Goal: Task Accomplishment & Management: Complete application form

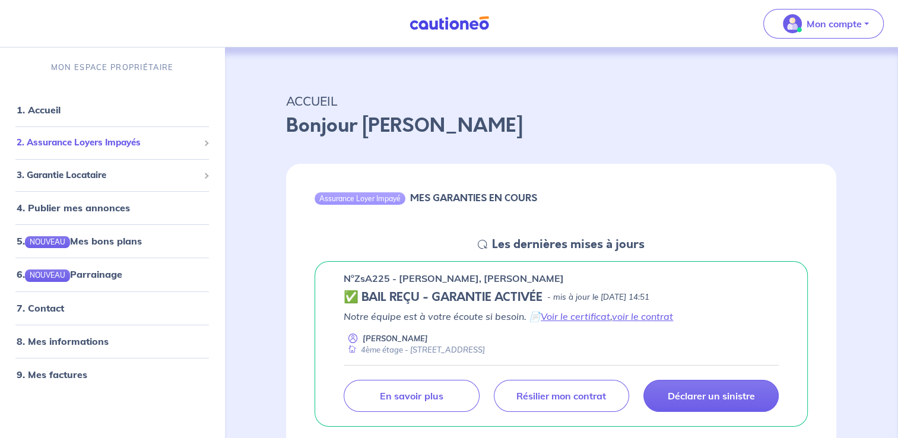
click at [69, 141] on span "2. Assurance Loyers Impayés" at bounding box center [108, 143] width 182 height 14
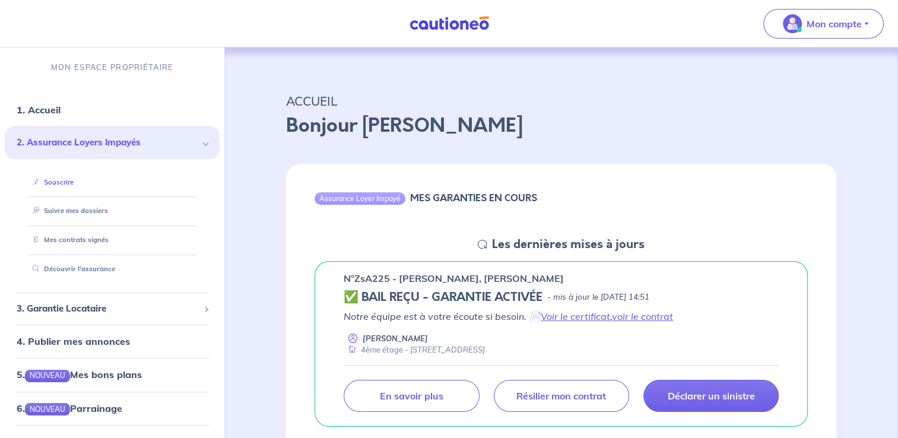
click at [56, 186] on link "Souscrire" at bounding box center [51, 182] width 46 height 8
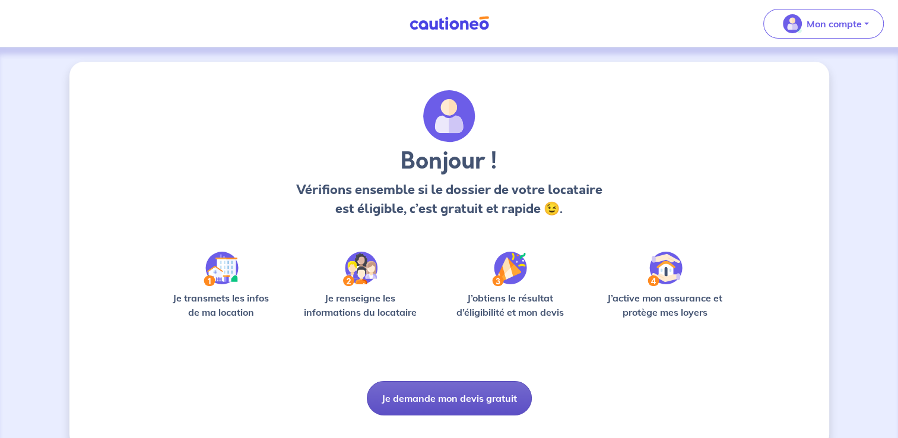
click at [431, 398] on button "Je demande mon devis gratuit" at bounding box center [449, 398] width 165 height 34
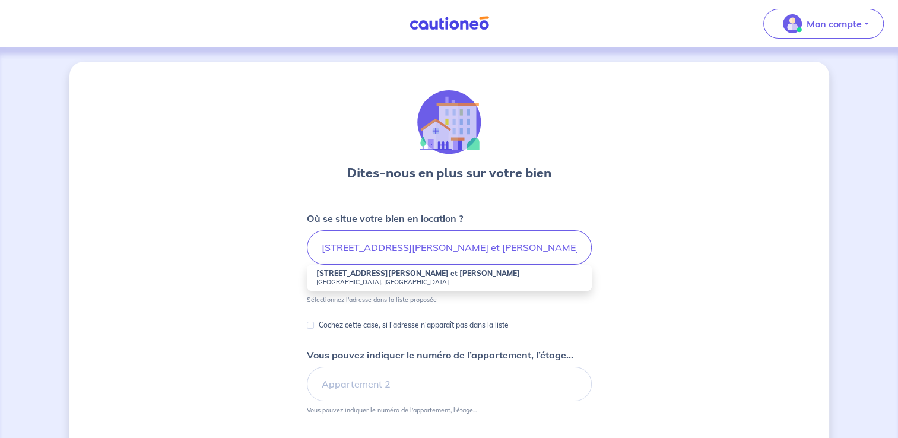
click at [367, 279] on small "Neuilly-sur-Marne, France" at bounding box center [449, 282] width 266 height 8
type input "1 Rue Paul et Camille Thomoux, Neuilly-sur-Marne, France"
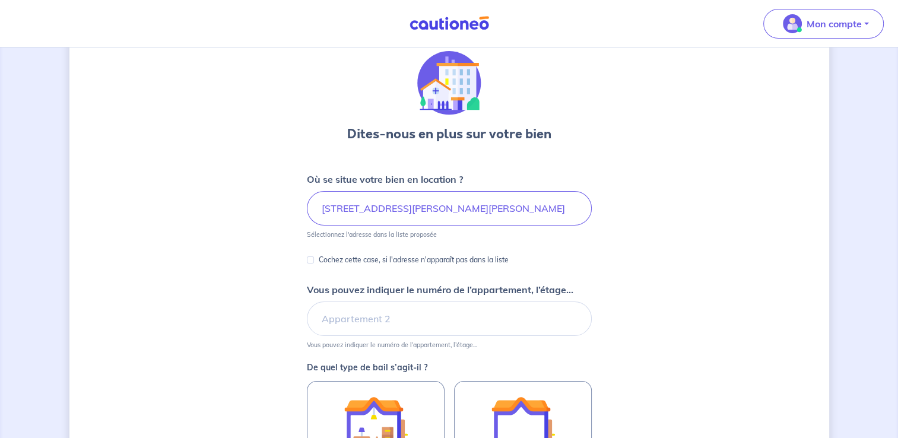
scroll to position [59, 0]
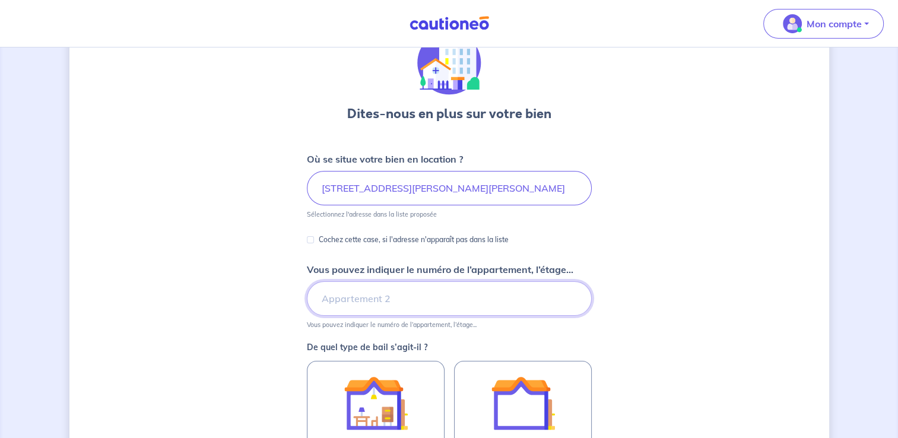
click at [331, 298] on input "Vous pouvez indiquer le numéro de l’appartement, l’étage..." at bounding box center [449, 298] width 285 height 34
type input "4ème étage"
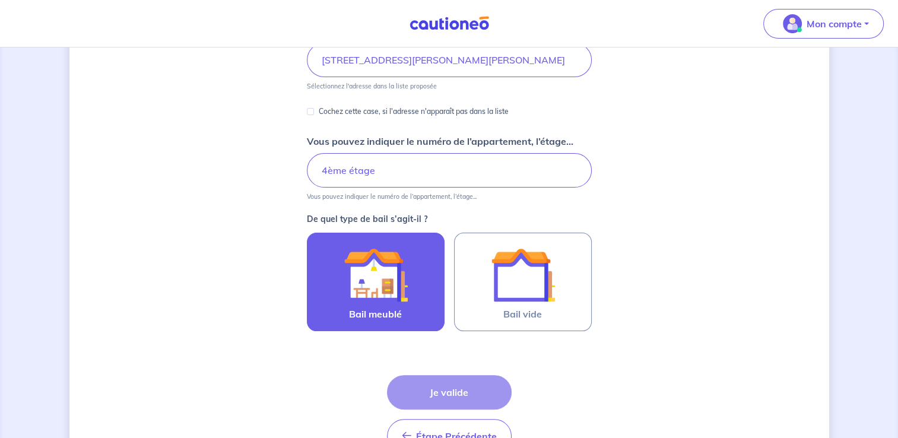
scroll to position [178, 0]
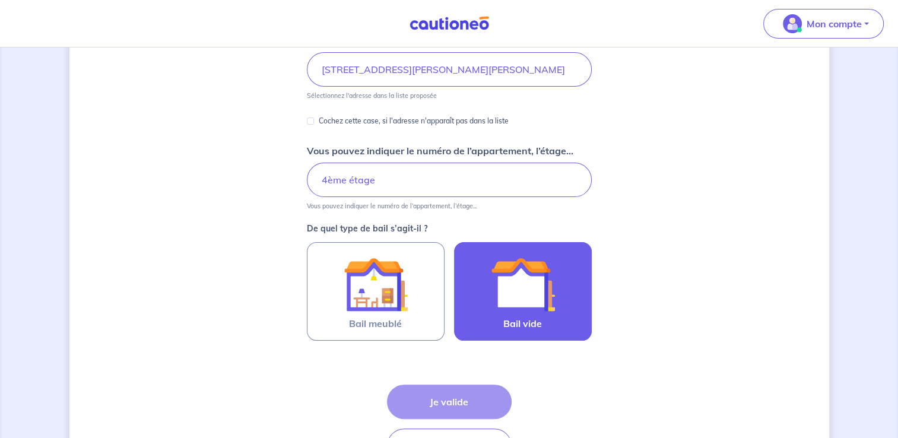
click at [522, 297] on img at bounding box center [523, 284] width 64 height 64
click at [0, 0] on input "Bail vide" at bounding box center [0, 0] width 0 height 0
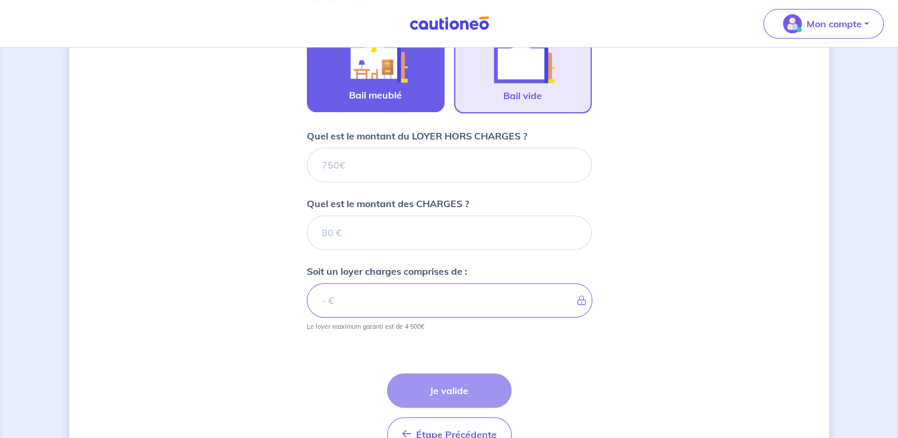
scroll to position [356, 0]
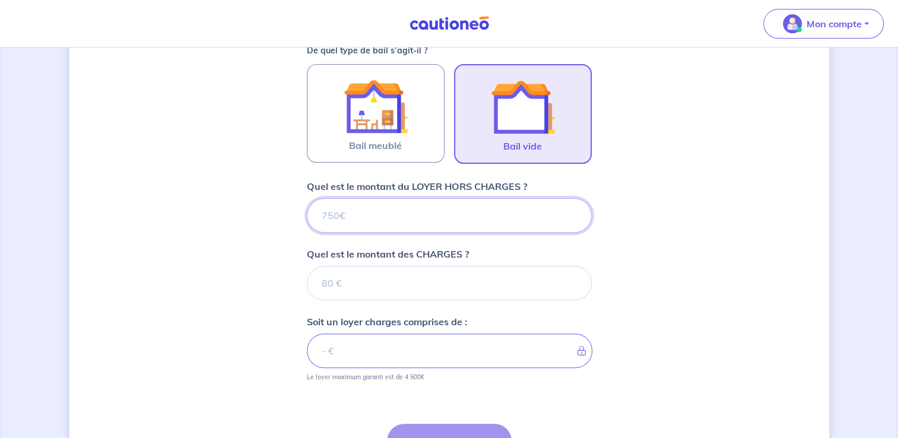
click at [325, 214] on input "Quel est le montant du LOYER HORS CHARGES ?" at bounding box center [449, 215] width 285 height 34
type input "100"
type input "1000"
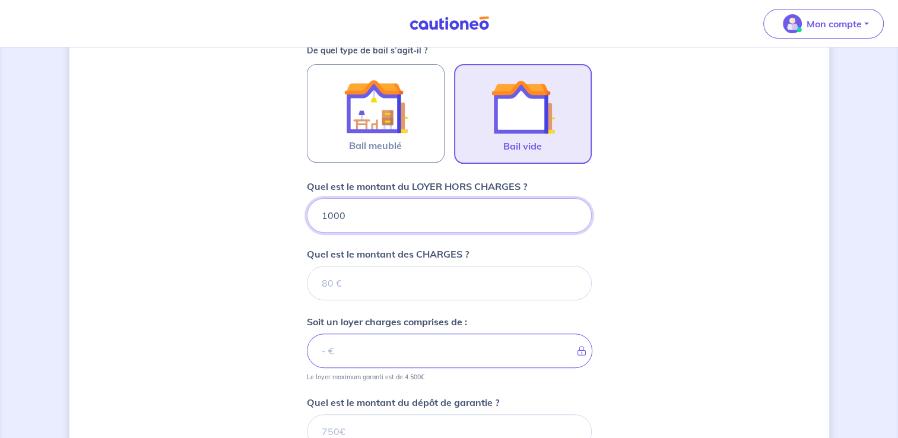
type input "1000"
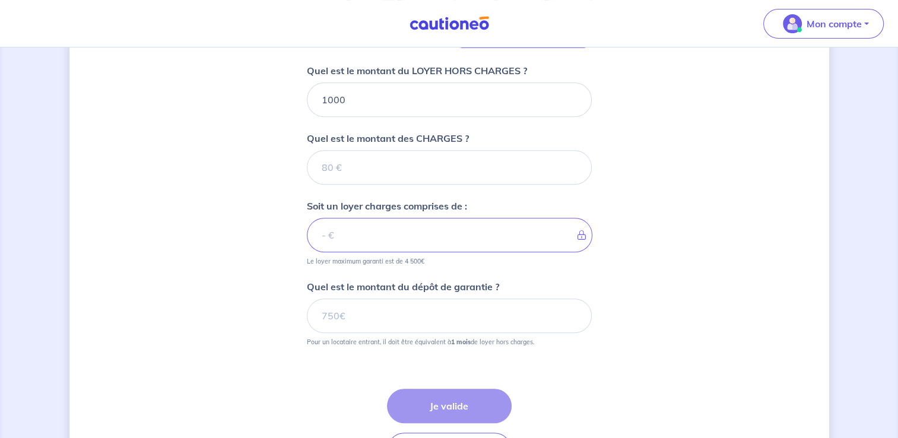
scroll to position [475, 0]
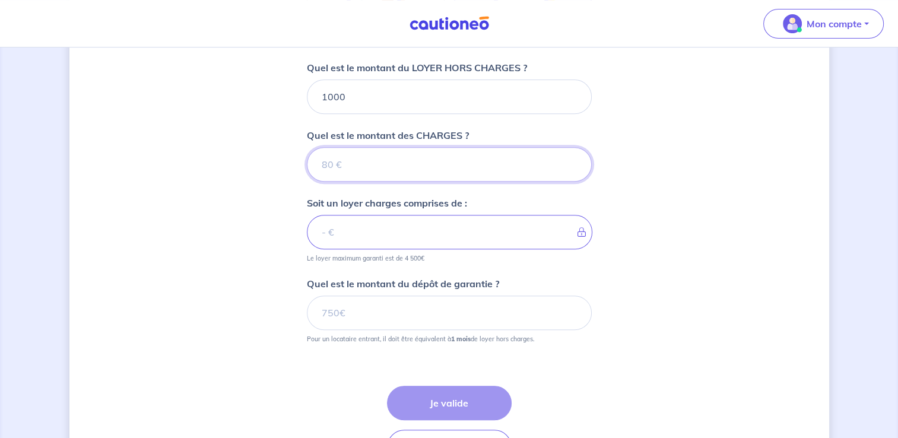
click at [318, 164] on input "Quel est le montant des CHARGES ?" at bounding box center [449, 164] width 285 height 34
type input "16"
type input "1001"
type input "160"
type input "1160"
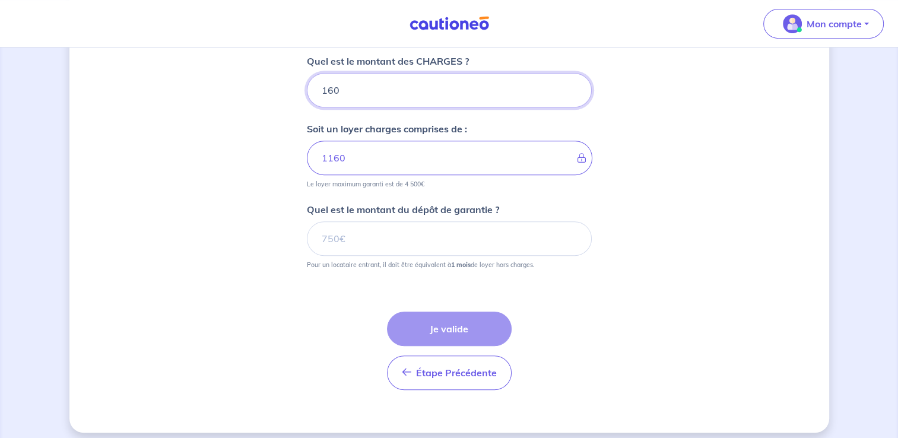
scroll to position [556, 0]
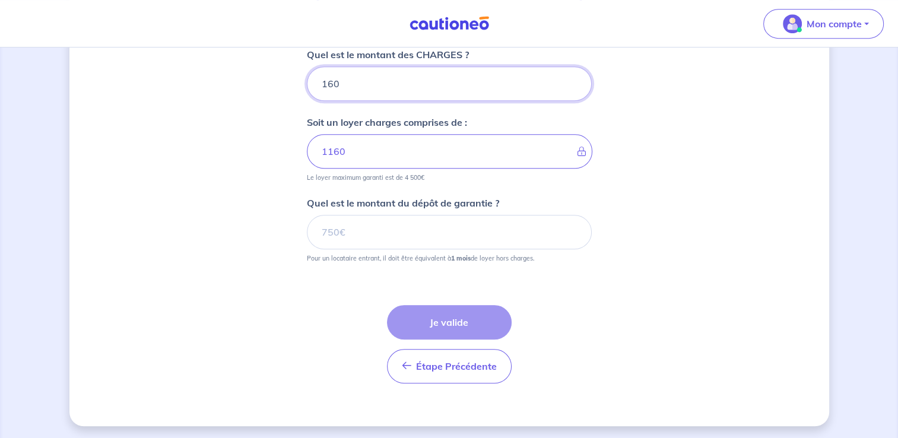
type input "160"
click at [321, 226] on input "Quel est le montant du dépôt de garantie ?" at bounding box center [449, 232] width 285 height 34
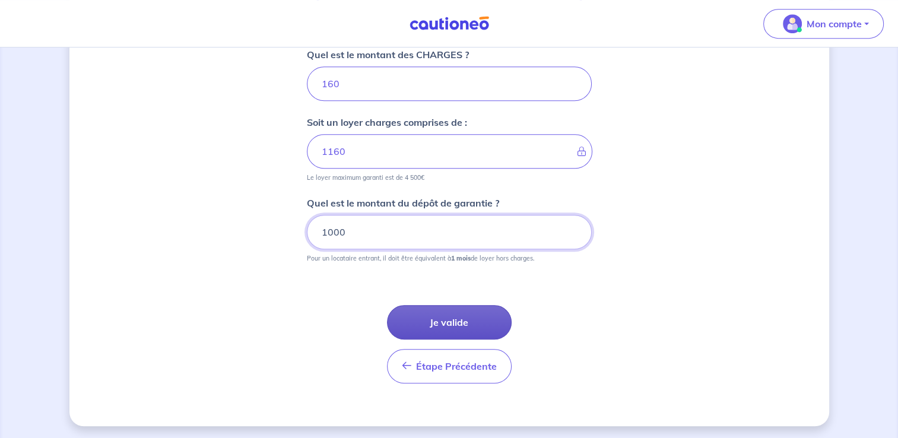
type input "1000"
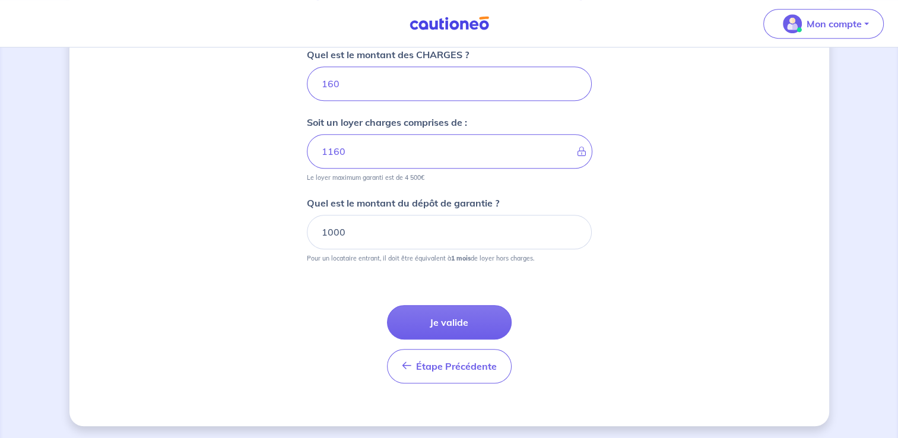
click at [444, 318] on button "Je valide" at bounding box center [449, 322] width 125 height 34
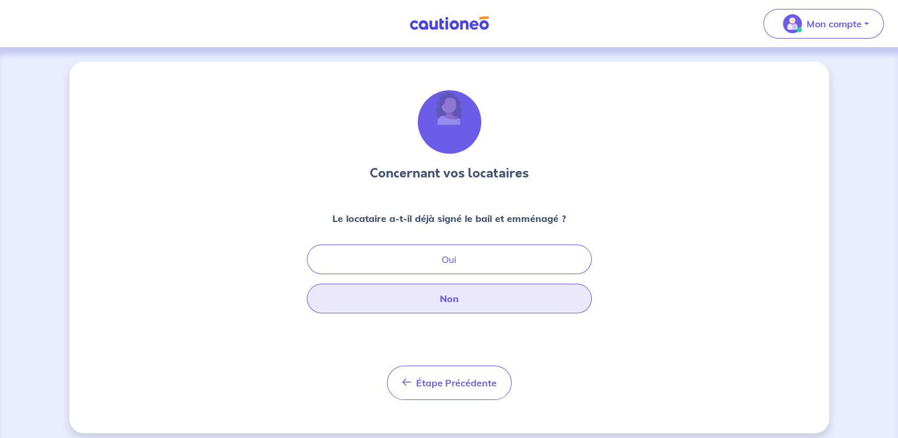
click at [451, 294] on button "Non" at bounding box center [449, 299] width 285 height 30
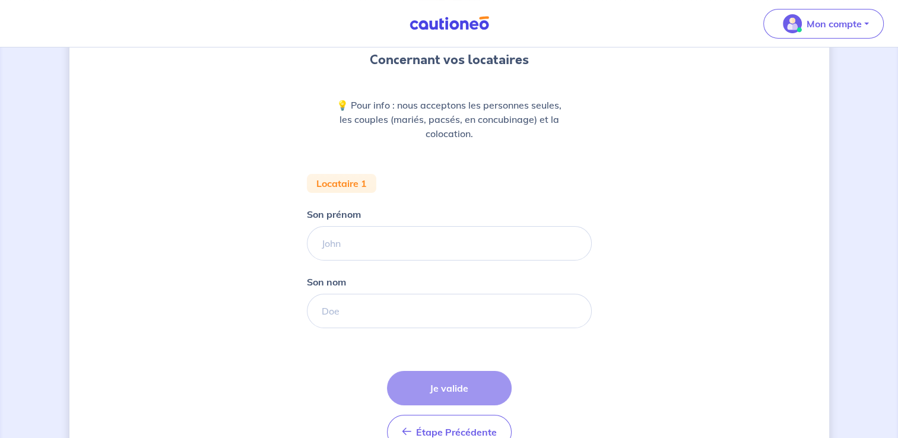
scroll to position [119, 0]
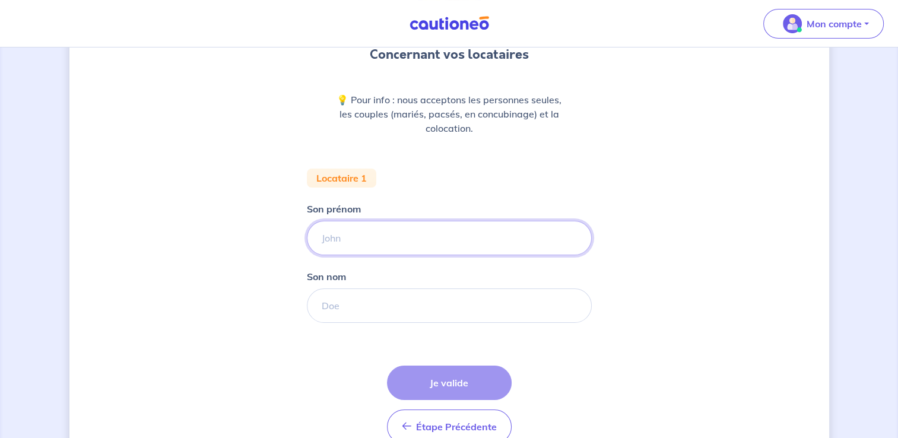
click at [347, 238] on input "Son prénom" at bounding box center [449, 238] width 285 height 34
click at [368, 312] on input "Son nom" at bounding box center [449, 305] width 285 height 34
click at [322, 236] on input "BELAID" at bounding box center [449, 238] width 285 height 34
type input "D"
type input "Ikbel"
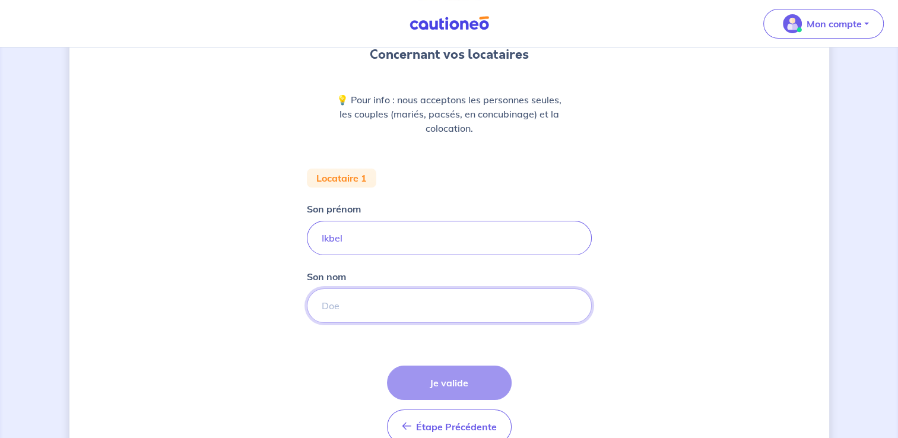
click at [332, 305] on input "Son nom" at bounding box center [449, 305] width 285 height 34
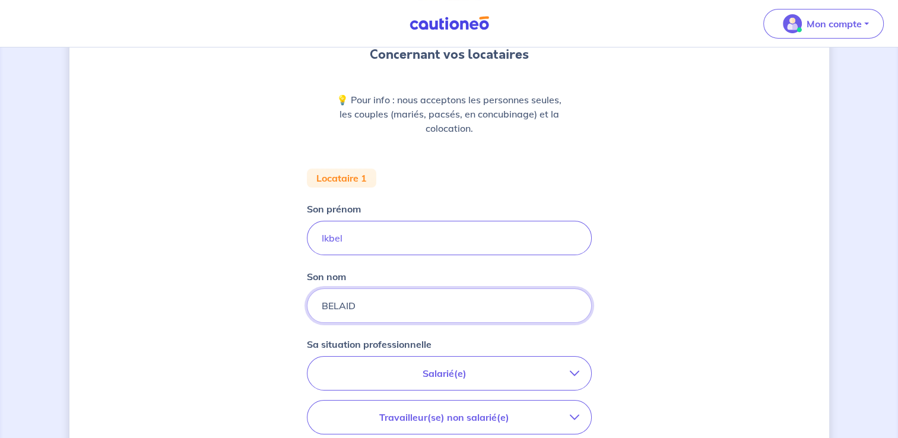
type input "BELAID"
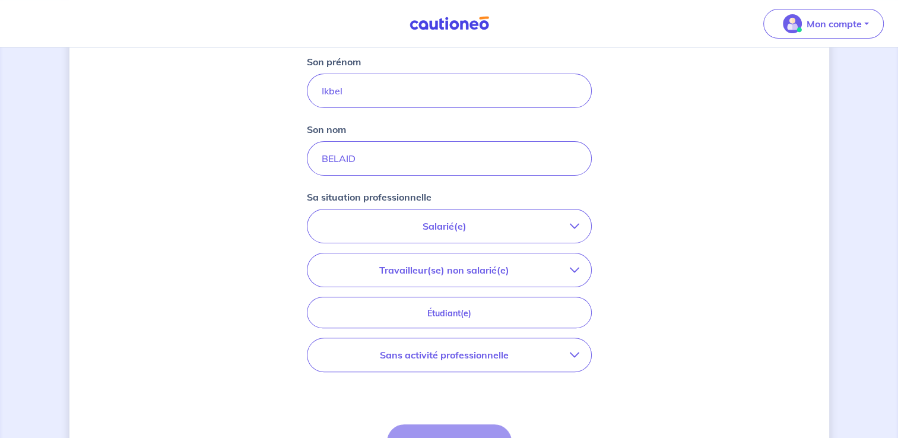
scroll to position [297, 0]
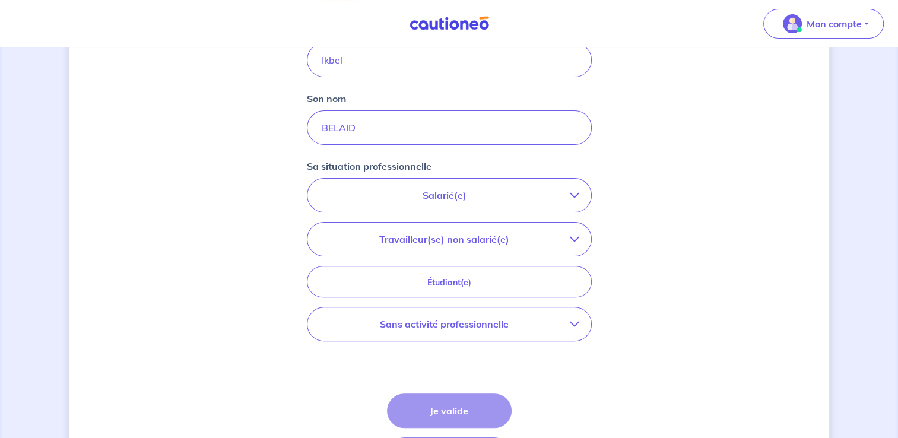
click at [570, 191] on icon "button" at bounding box center [574, 195] width 9 height 9
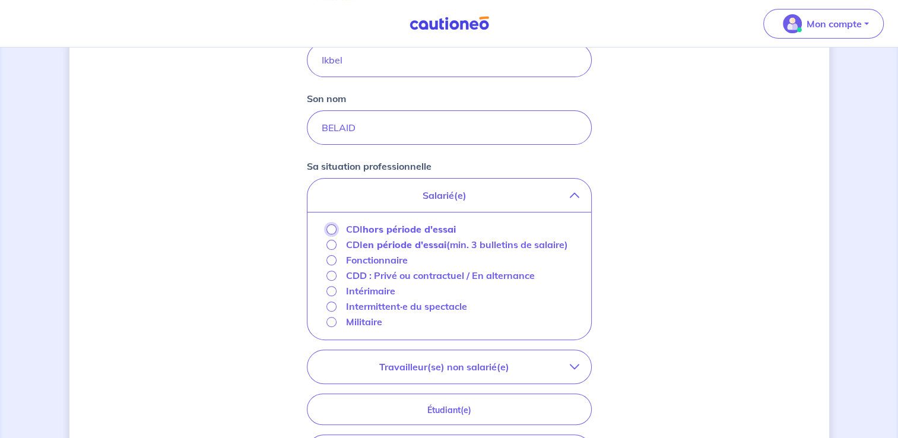
click at [326, 230] on input "CDI hors période d'essai" at bounding box center [331, 229] width 10 height 10
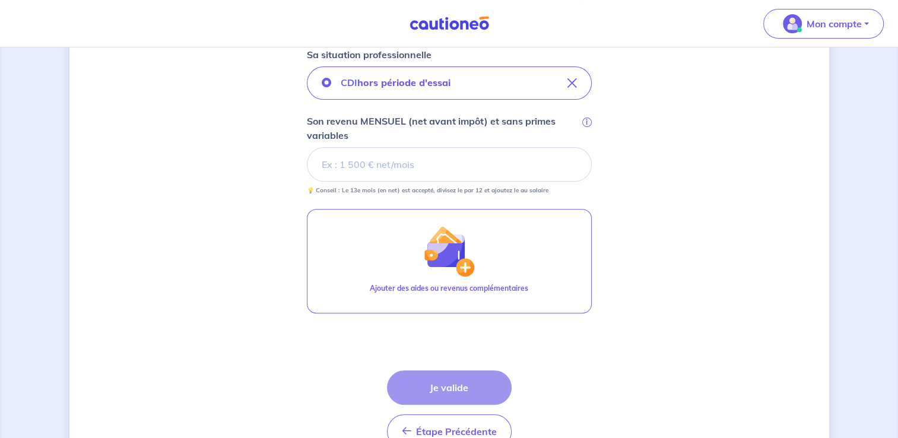
scroll to position [415, 0]
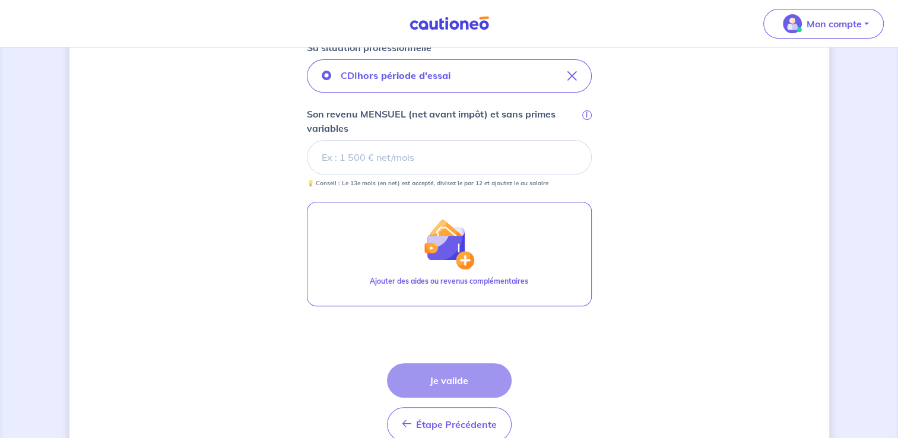
click at [317, 158] on input "Son revenu MENSUEL (net avant impôt) et sans primes variables i" at bounding box center [449, 157] width 285 height 34
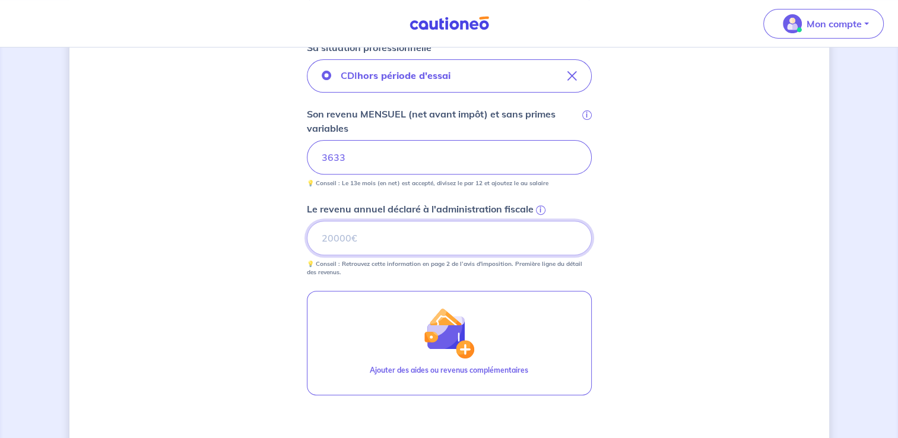
click at [323, 239] on input "Le revenu annuel déclaré à l'administration fiscale i" at bounding box center [449, 238] width 285 height 34
click at [574, 234] on input "0.01" at bounding box center [449, 238] width 285 height 34
click at [572, 239] on input "0" at bounding box center [449, 238] width 285 height 34
click at [540, 208] on span "i" at bounding box center [540, 209] width 9 height 9
click at [540, 221] on input "0" at bounding box center [449, 238] width 285 height 34
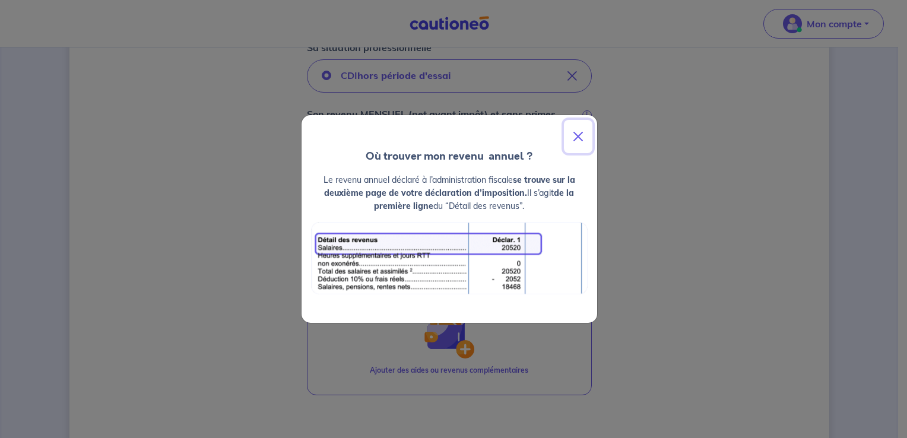
click at [578, 137] on button "Close" at bounding box center [578, 136] width 28 height 33
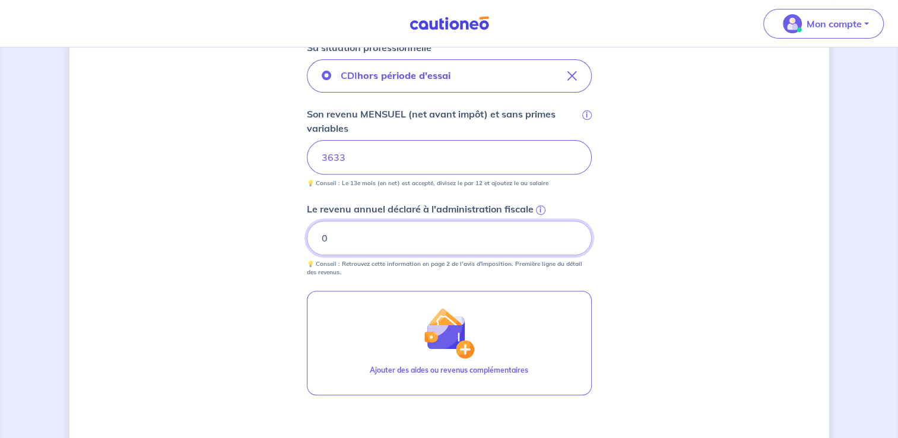
drag, startPoint x: 318, startPoint y: 233, endPoint x: 331, endPoint y: 234, distance: 13.7
click at [318, 233] on input "0" at bounding box center [449, 238] width 285 height 34
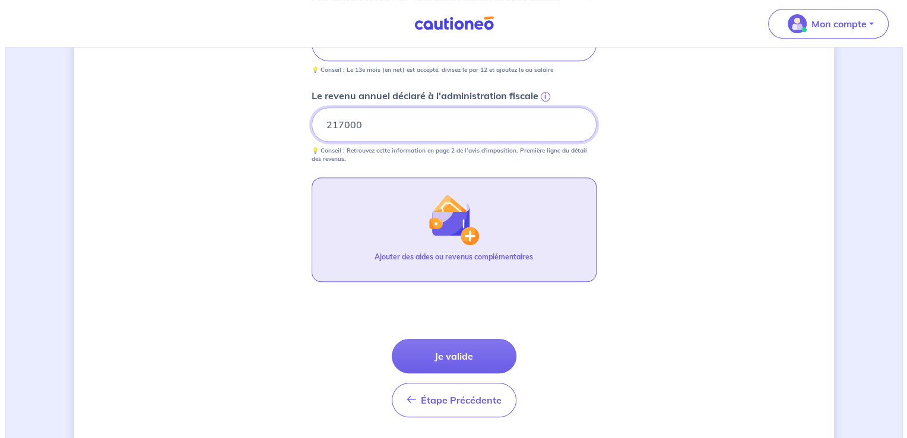
scroll to position [534, 0]
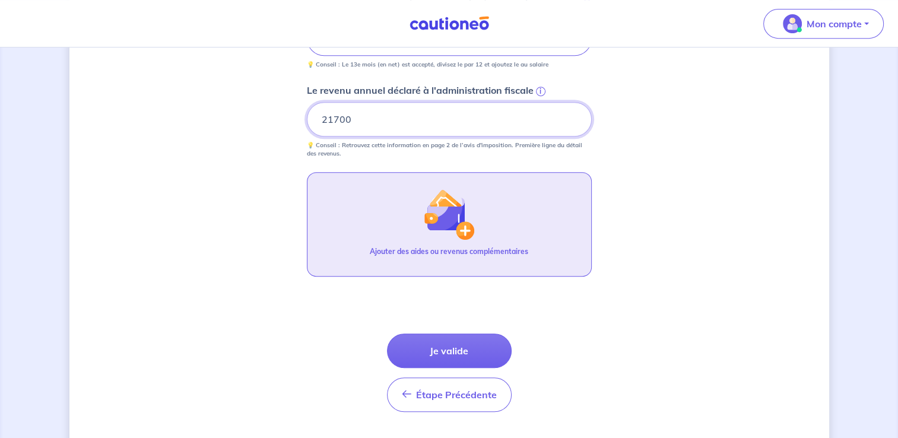
type input "21700"
click at [465, 229] on img "button" at bounding box center [448, 214] width 51 height 51
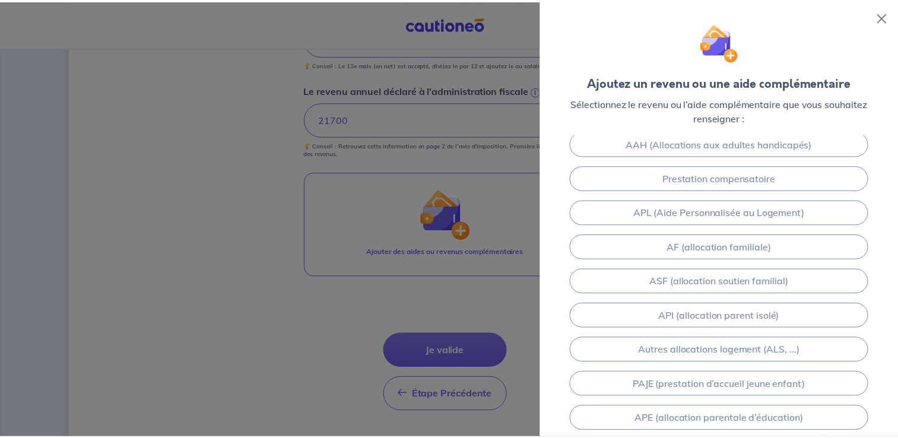
scroll to position [0, 0]
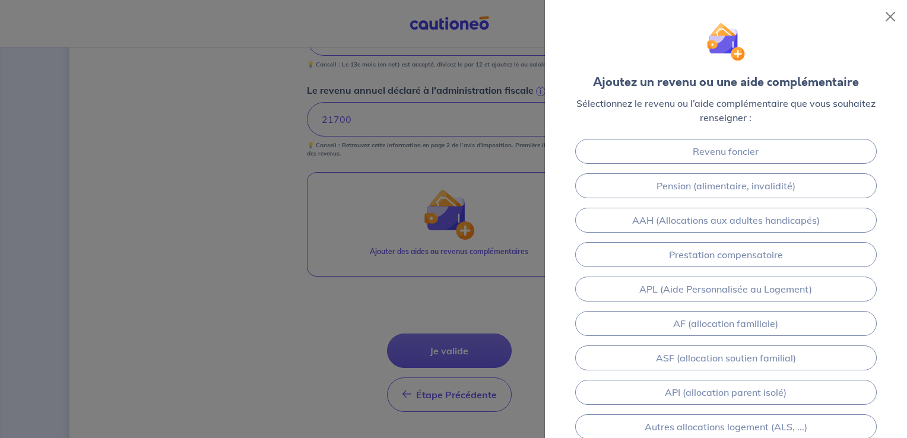
click at [372, 208] on div at bounding box center [453, 219] width 907 height 438
click at [886, 18] on button "Close" at bounding box center [890, 16] width 19 height 19
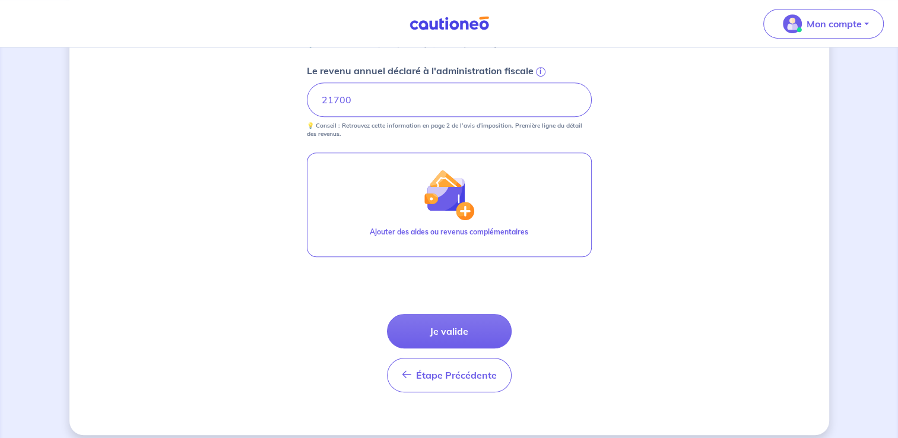
scroll to position [563, 0]
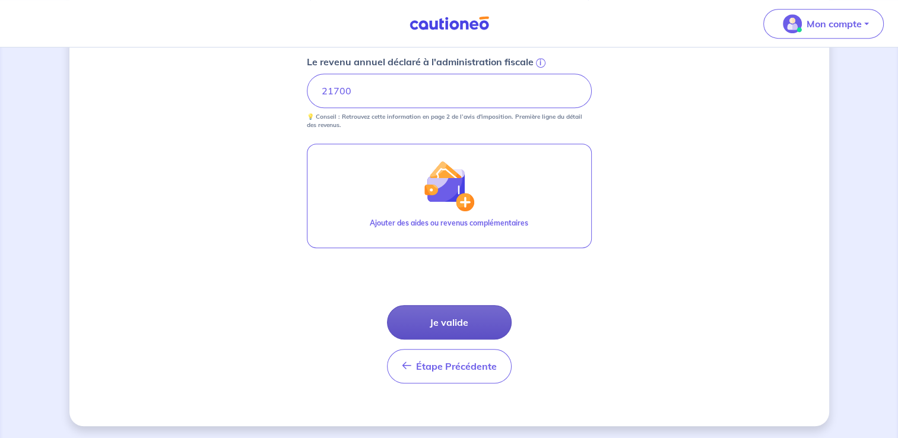
click at [443, 322] on button "Je valide" at bounding box center [449, 322] width 125 height 34
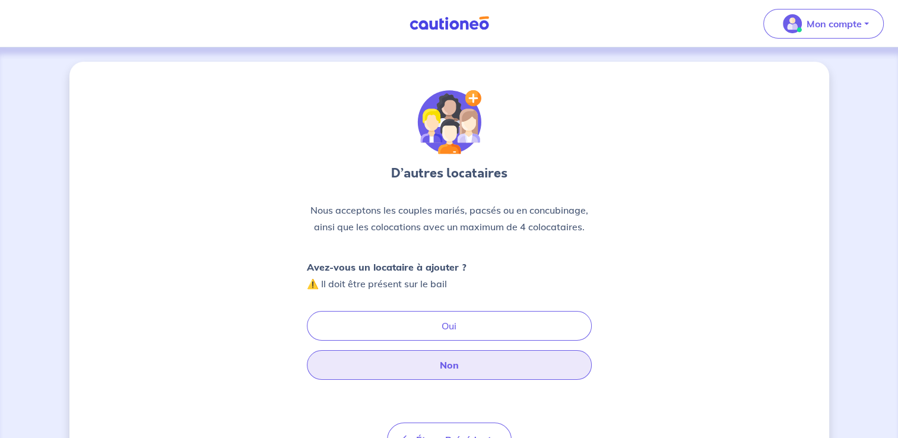
click at [444, 367] on button "Non" at bounding box center [449, 365] width 285 height 30
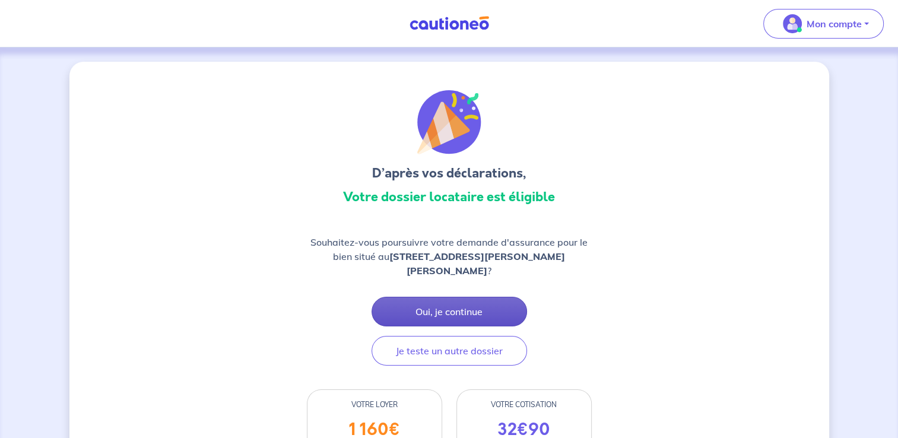
click at [435, 313] on button "Oui, je continue" at bounding box center [450, 312] width 156 height 30
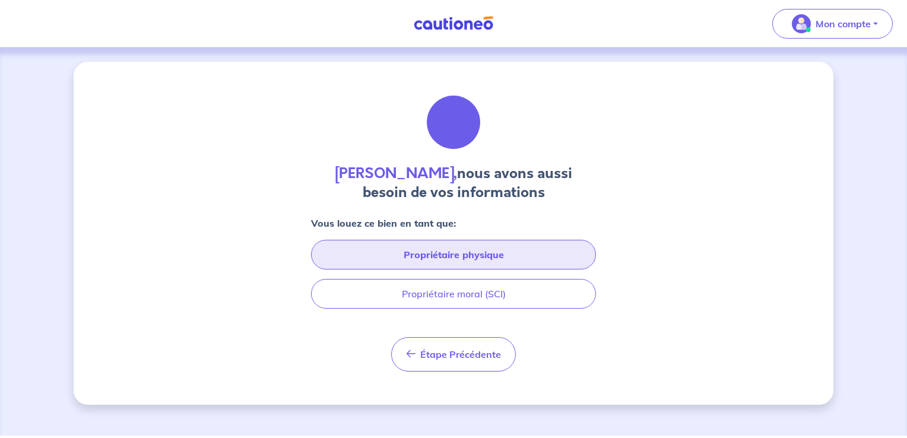
click at [449, 254] on button "Propriétaire physique" at bounding box center [453, 255] width 285 height 30
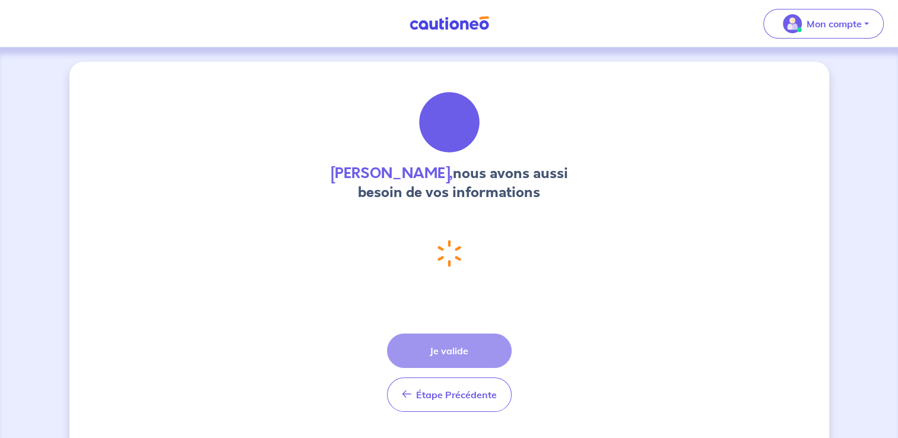
select select "FR"
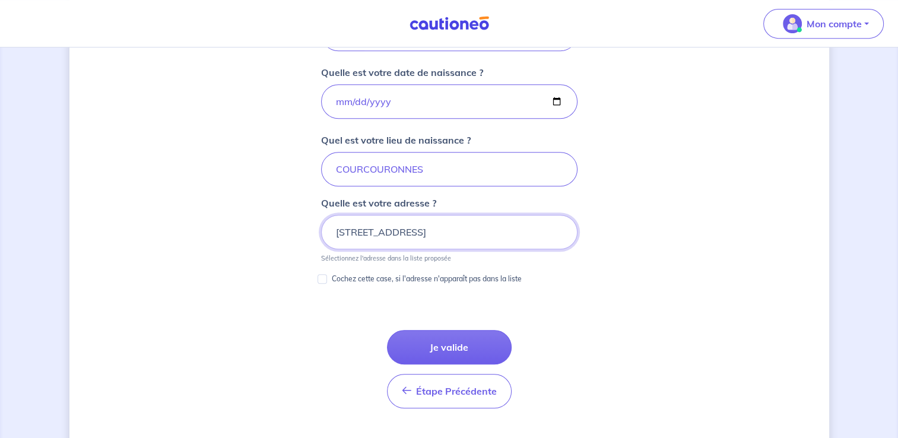
scroll to position [543, 0]
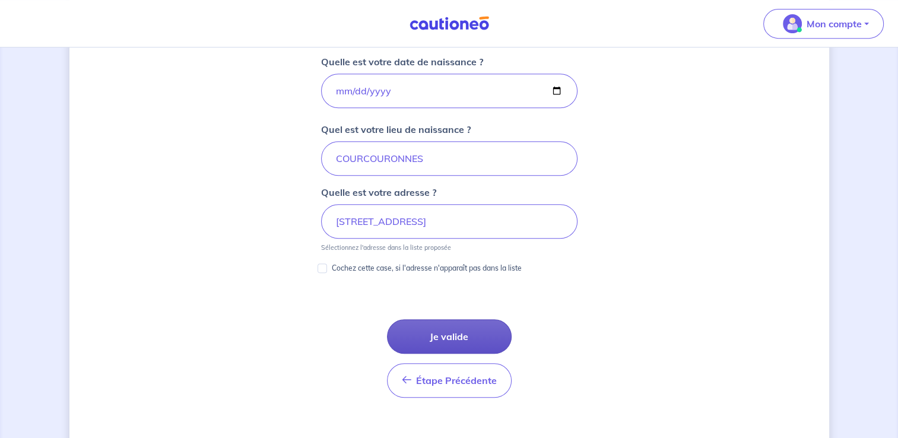
click at [448, 337] on button "Je valide" at bounding box center [449, 336] width 125 height 34
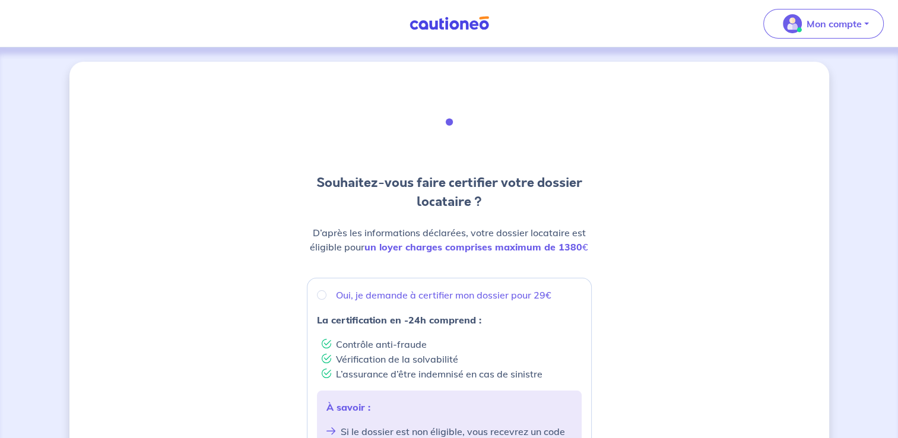
scroll to position [59, 0]
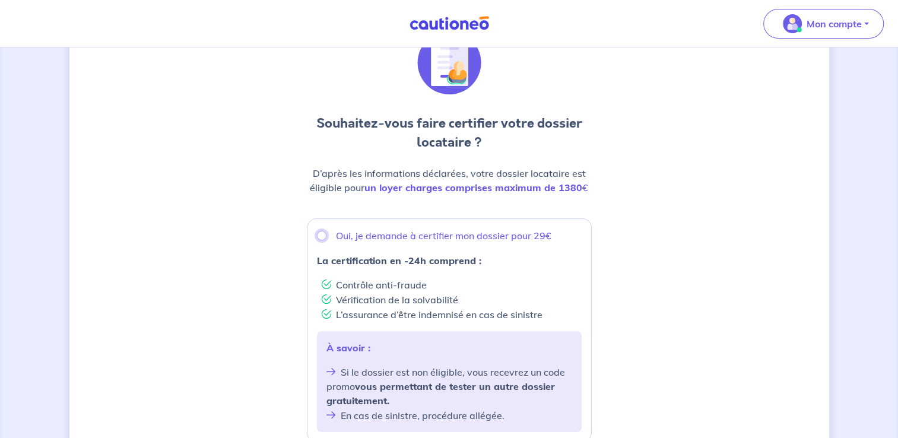
click at [322, 234] on input "Oui, je demande à certifier mon dossier pour 29€" at bounding box center [321, 235] width 9 height 9
radio input "true"
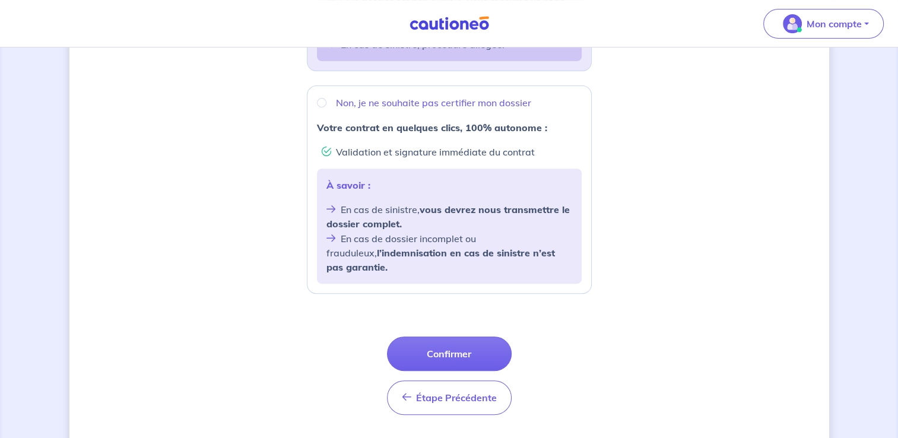
scroll to position [451, 0]
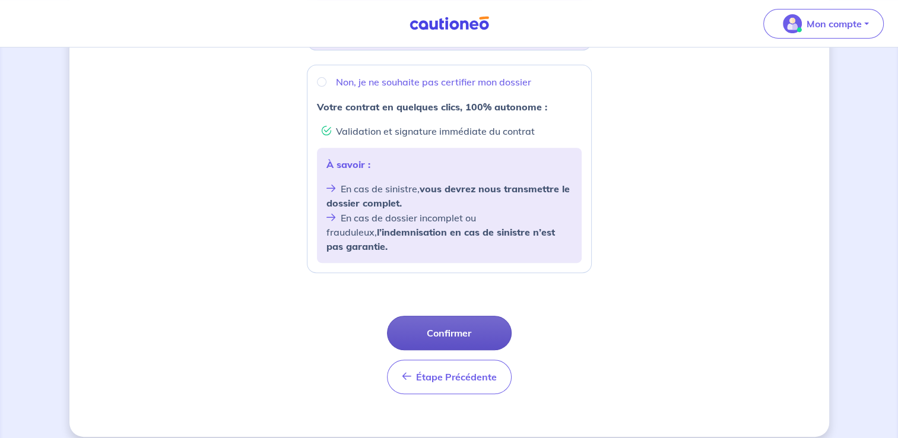
click at [442, 321] on button "Confirmer" at bounding box center [449, 333] width 125 height 34
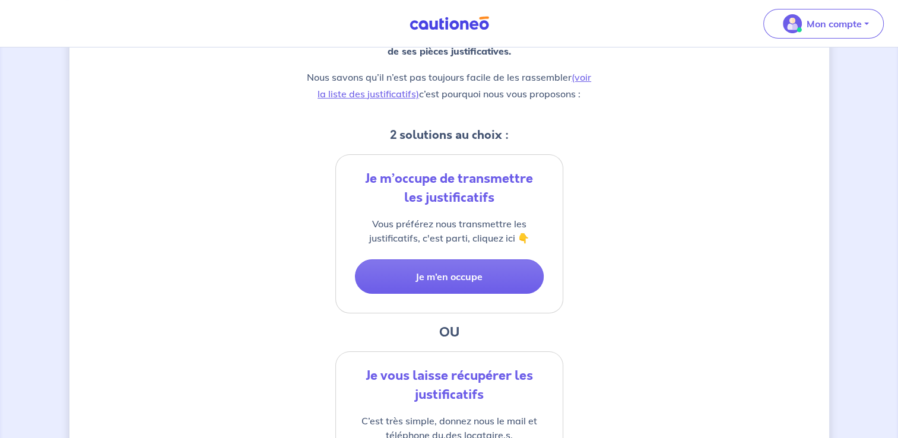
scroll to position [237, 0]
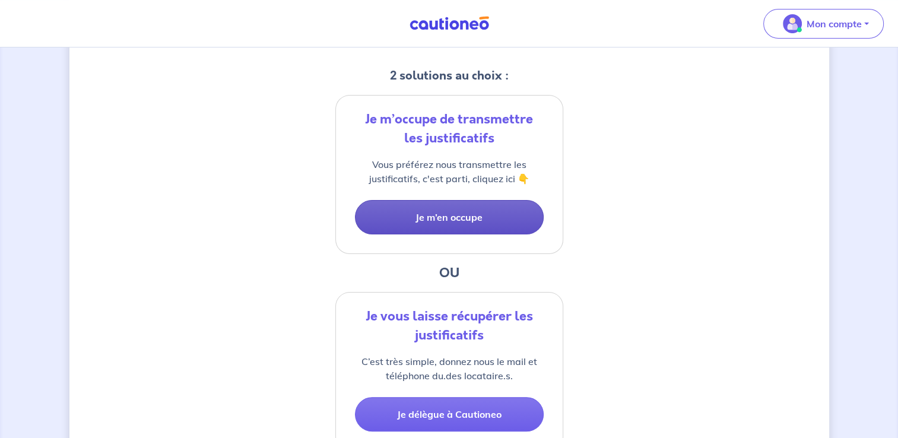
click at [456, 216] on button "Je m’en occupe" at bounding box center [449, 217] width 189 height 34
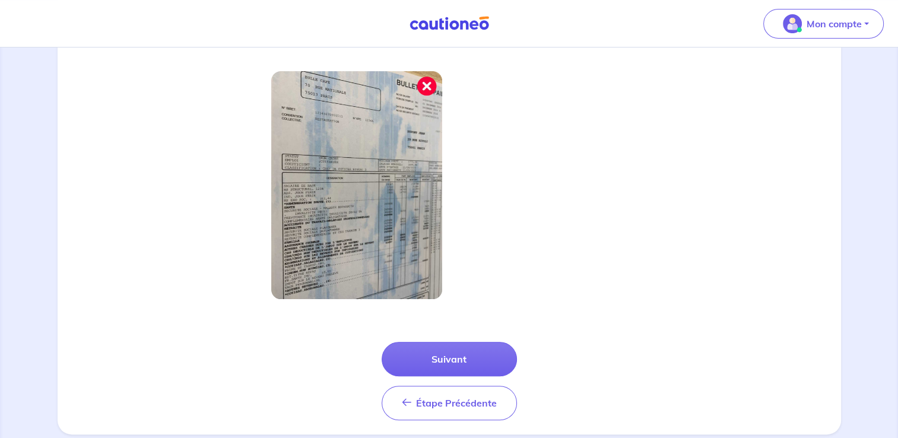
scroll to position [411, 0]
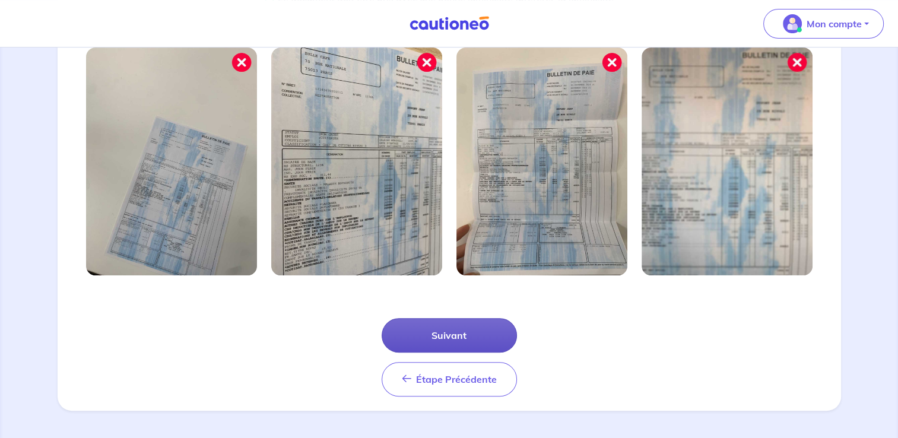
click at [457, 334] on button "Suivant" at bounding box center [449, 335] width 135 height 34
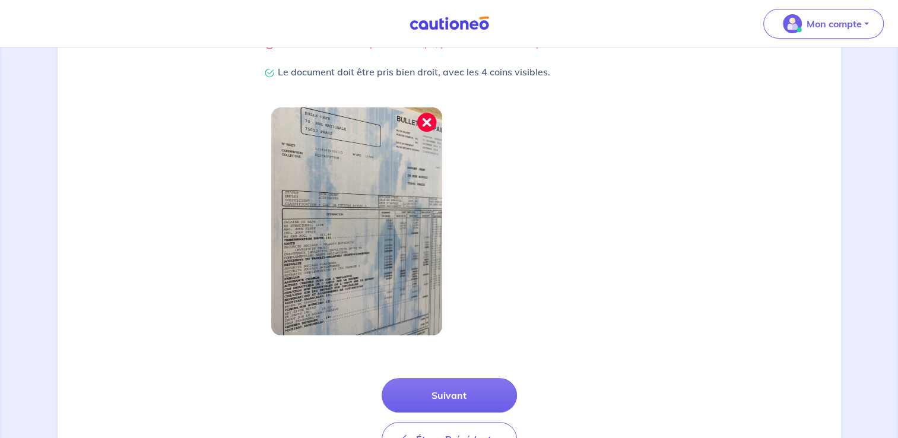
scroll to position [354, 0]
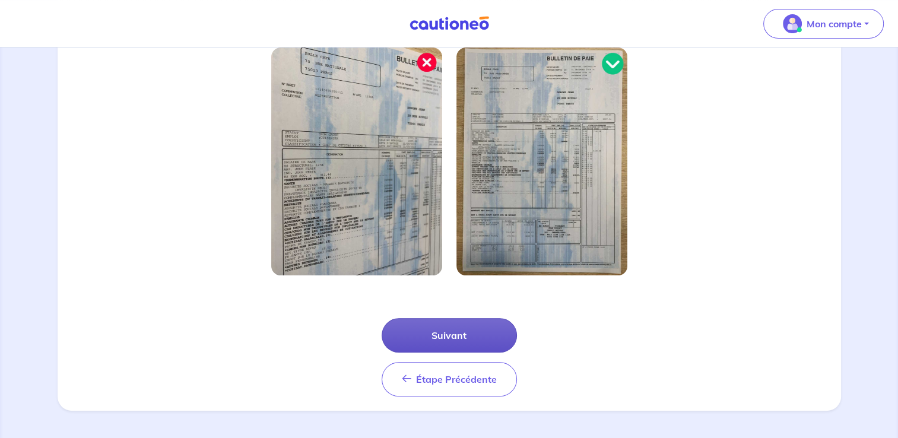
click at [454, 335] on button "Suivant" at bounding box center [449, 335] width 135 height 34
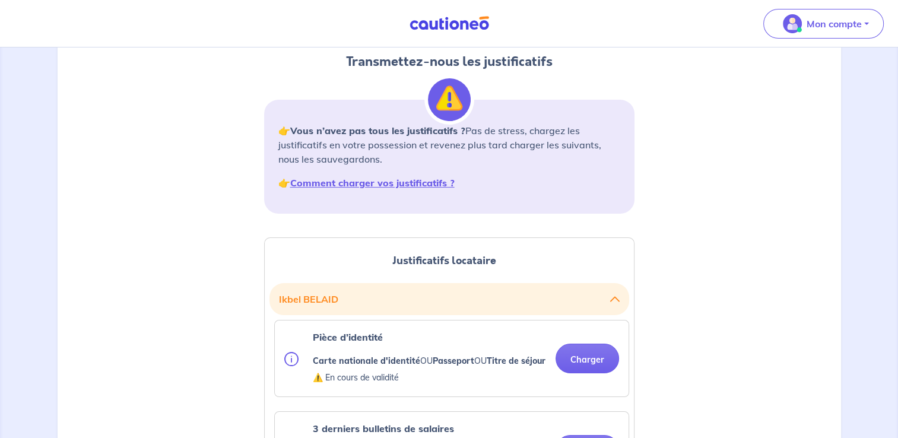
scroll to position [178, 0]
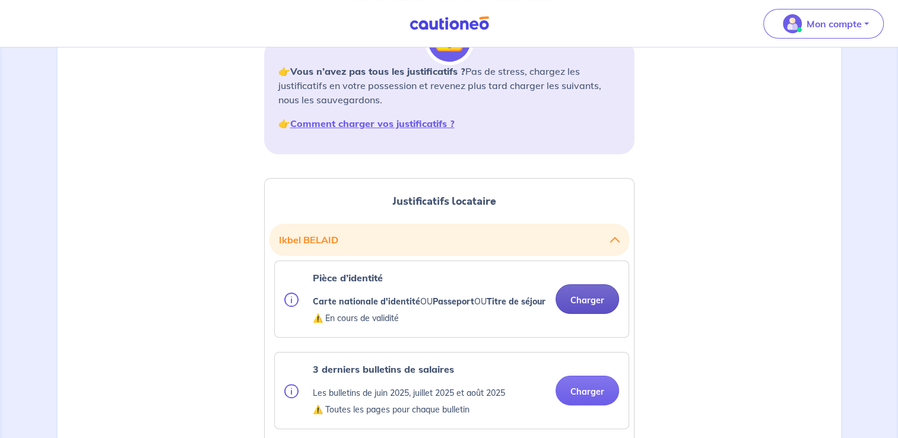
click at [588, 306] on button "Charger" at bounding box center [588, 299] width 64 height 30
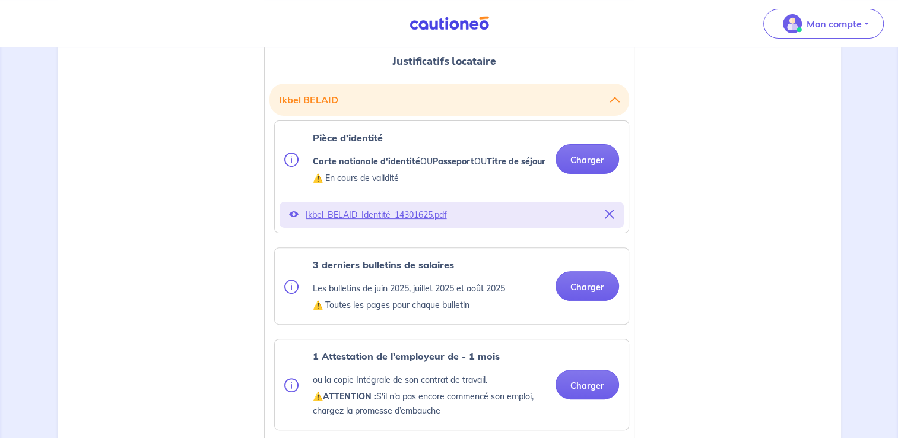
scroll to position [356, 0]
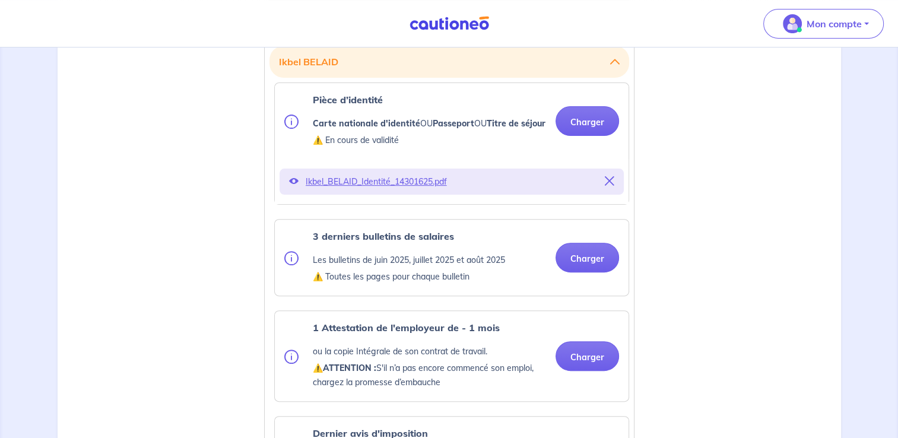
click at [579, 233] on div "3 derniers bulletins de salaires Les bulletins de juin 2025, juillet 2025 et ao…" at bounding box center [452, 258] width 354 height 76
click at [591, 272] on button "Charger" at bounding box center [588, 258] width 64 height 30
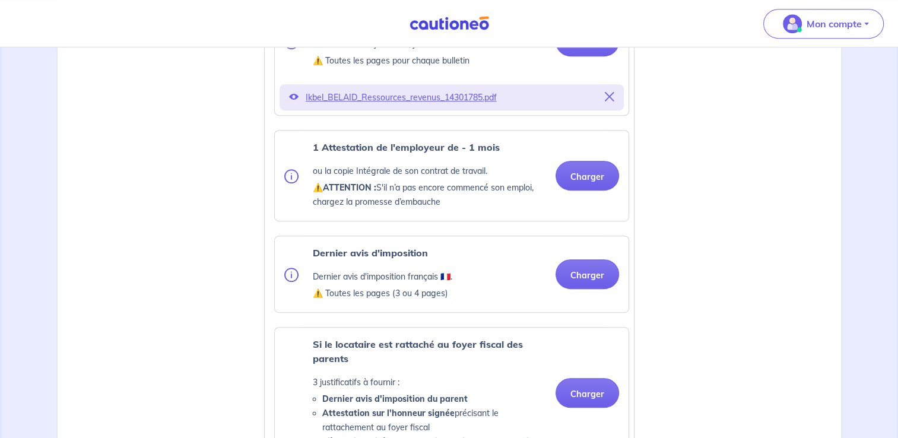
scroll to position [594, 0]
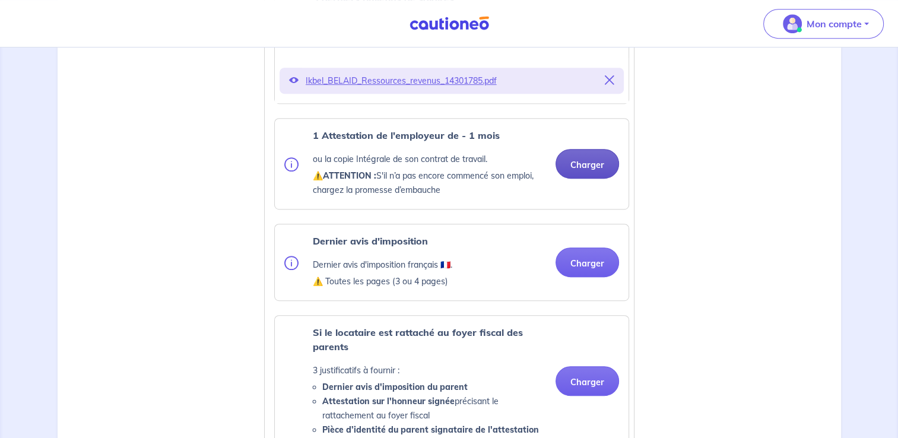
click at [586, 179] on button "Charger" at bounding box center [588, 164] width 64 height 30
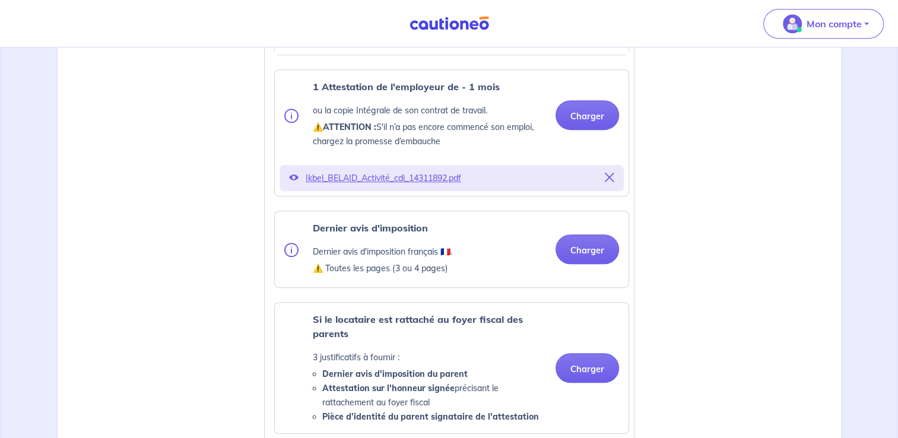
scroll to position [712, 0]
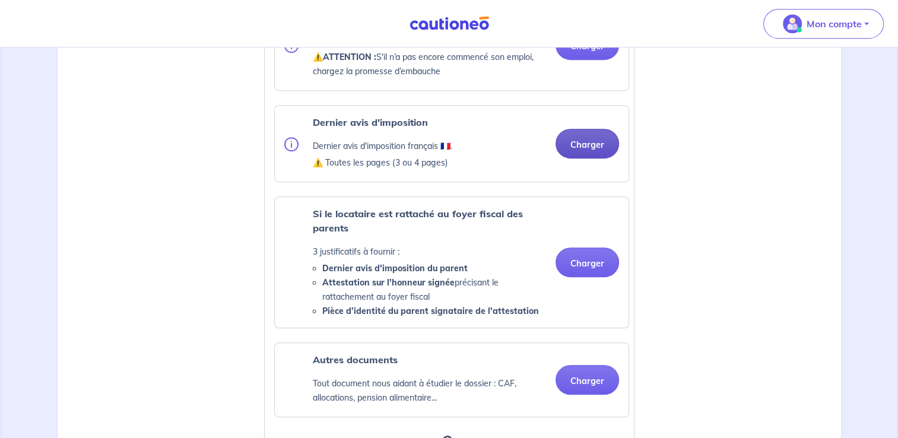
click at [589, 158] on button "Charger" at bounding box center [588, 144] width 64 height 30
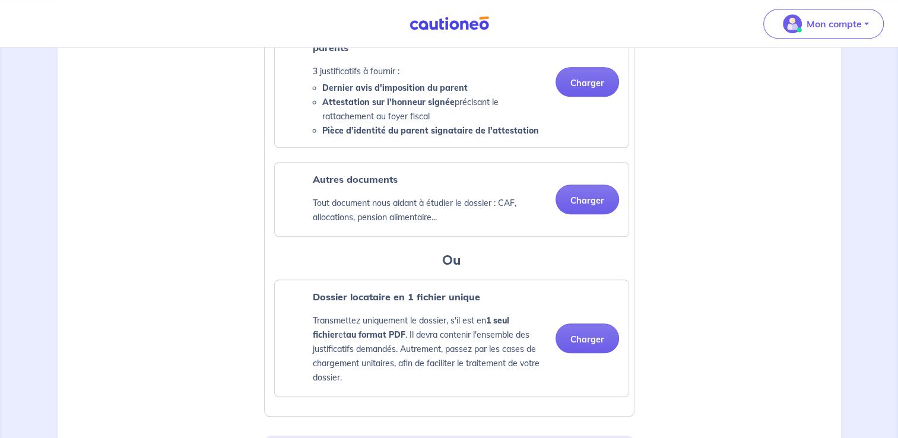
scroll to position [1009, 0]
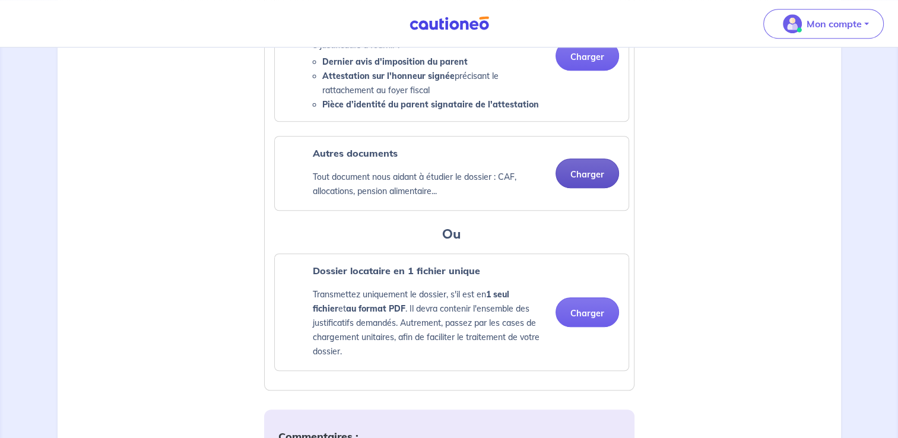
click at [585, 188] on button "Charger" at bounding box center [588, 173] width 64 height 30
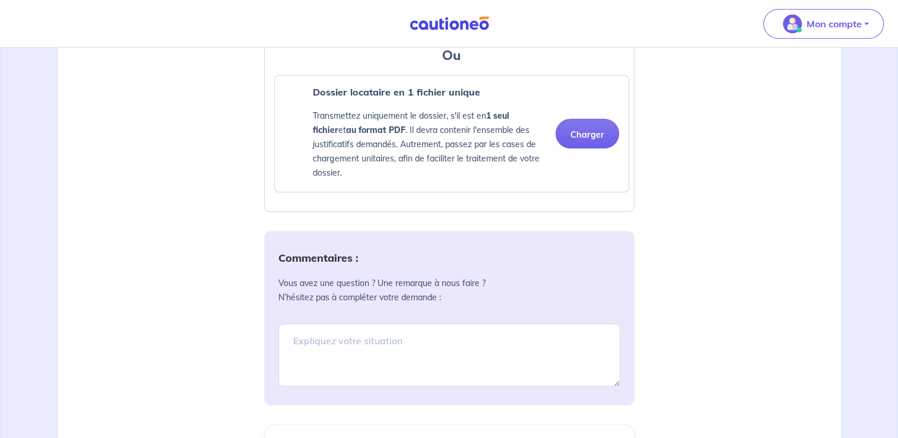
scroll to position [1306, 0]
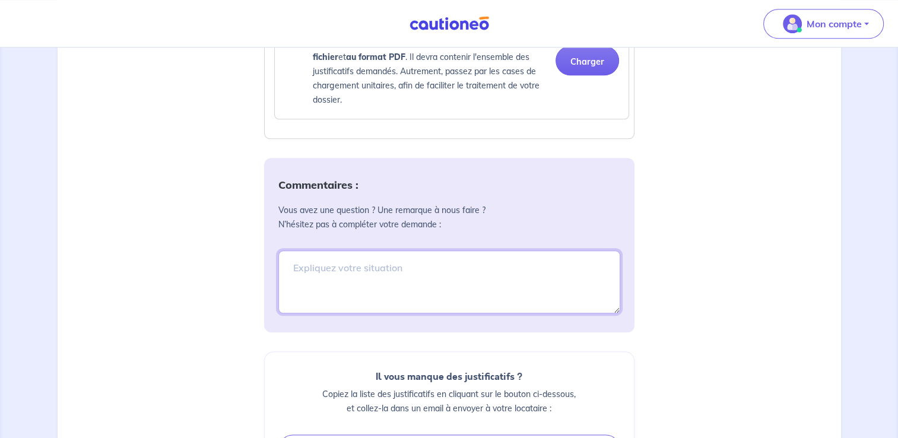
click at [285, 281] on textarea at bounding box center [449, 281] width 342 height 63
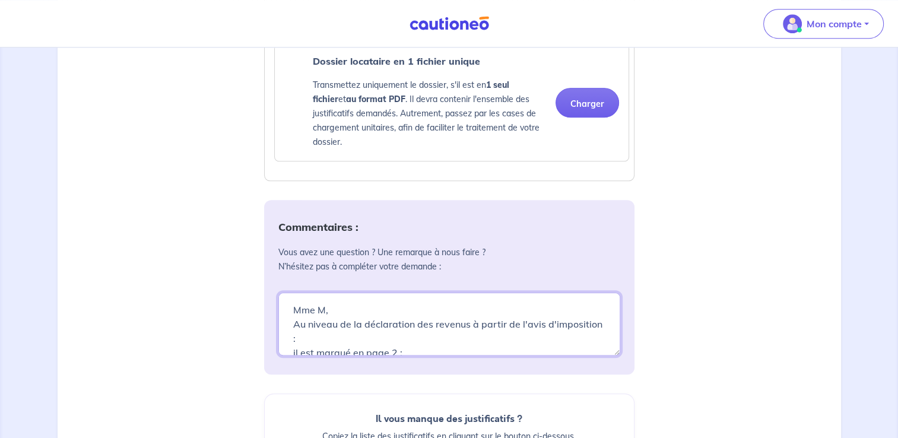
scroll to position [1246, 0]
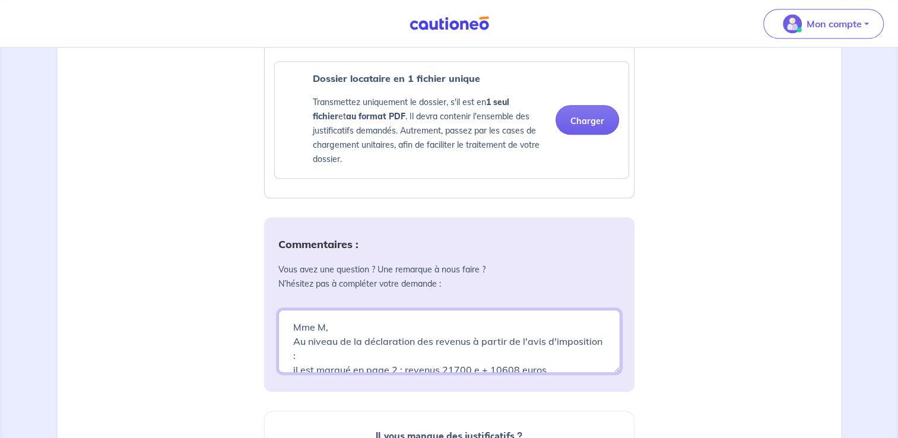
click at [474, 369] on textarea "Mme M, Au niveau de la déclaration des revenus à partir de l'avis d'imposition …" at bounding box center [449, 341] width 342 height 63
click at [577, 372] on textarea "Mme M, Au niveau de la déclaration des revenus à partir de l'avis d'imposition …" at bounding box center [449, 341] width 342 height 63
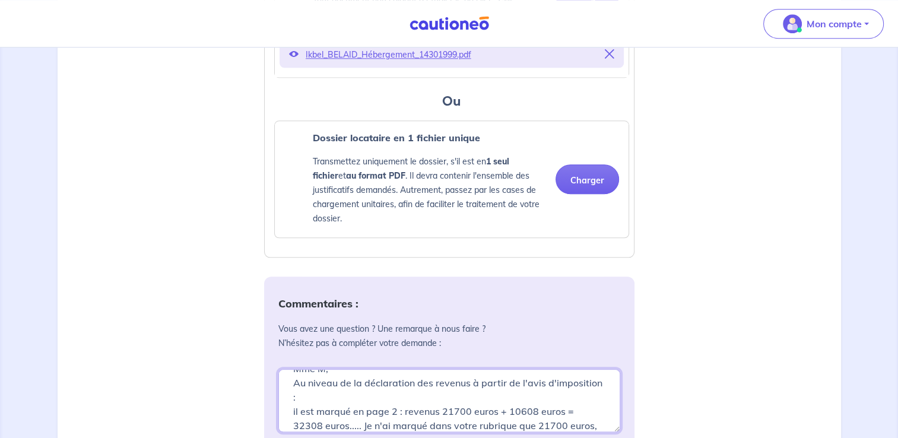
scroll to position [0, 0]
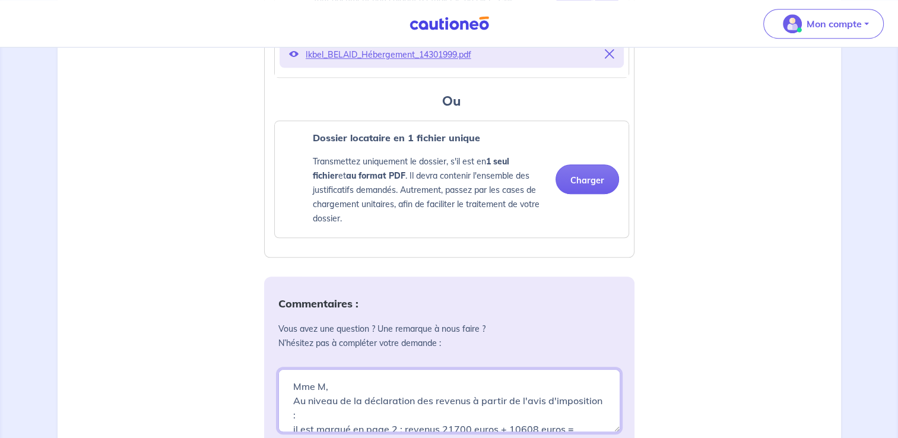
click at [348, 426] on textarea "Mme M, Au niveau de la déclaration des revenus à partir de l'avis d'imposition …" at bounding box center [449, 400] width 342 height 63
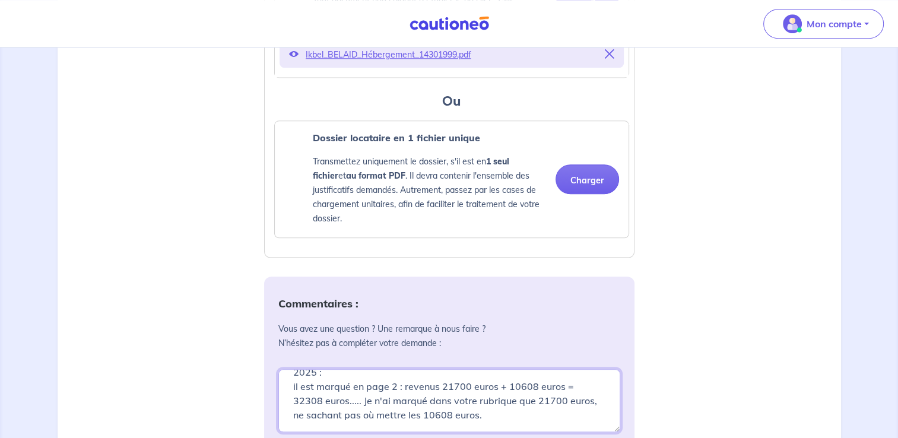
scroll to position [57, 0]
click at [480, 417] on textarea "Mme M, Au niveau de la déclaration des revenus à partir de l'avis d'imposition …" at bounding box center [449, 400] width 342 height 63
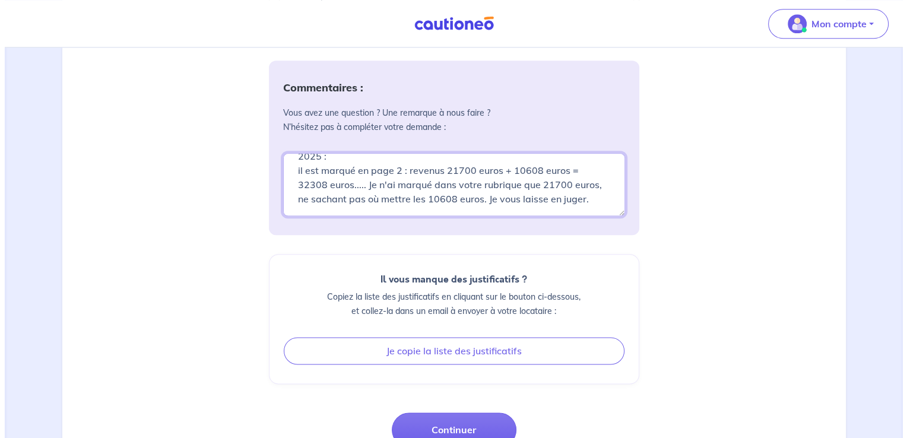
scroll to position [1425, 0]
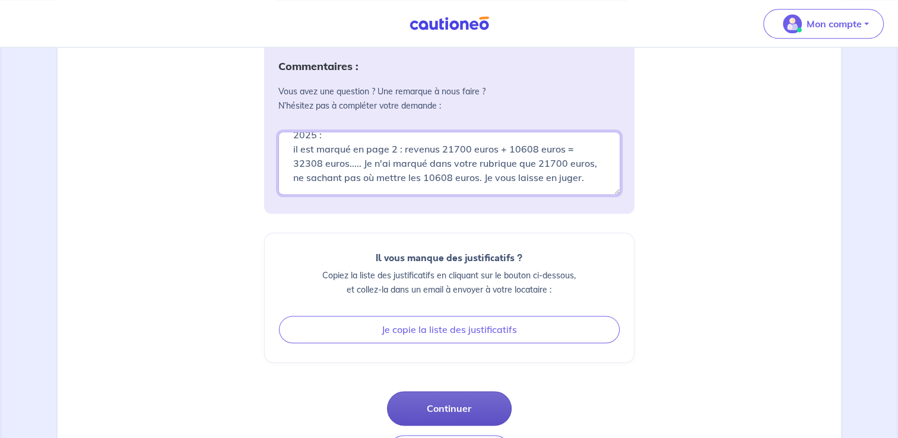
type textarea "Mme M, Au niveau de la déclaration des revenus à partir de l'avis d'imposition …"
click at [449, 417] on button "Continuer" at bounding box center [449, 408] width 125 height 34
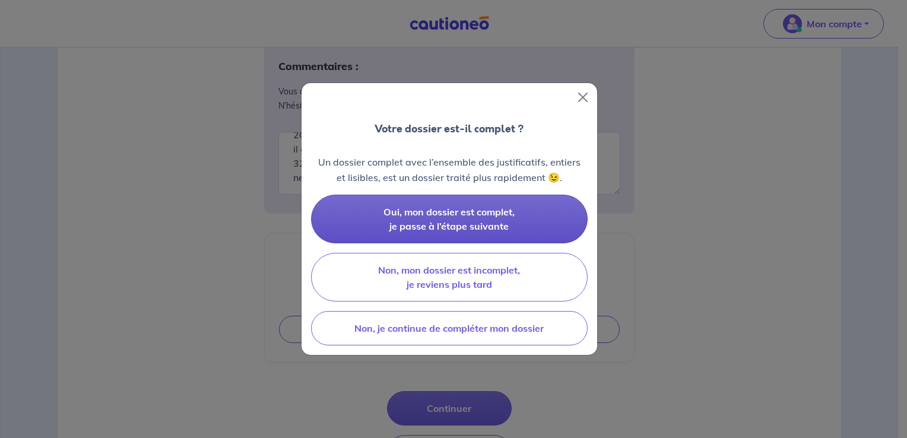
click at [453, 219] on button "Oui, mon dossier est complet, je passe à l’étape suivante" at bounding box center [449, 219] width 277 height 49
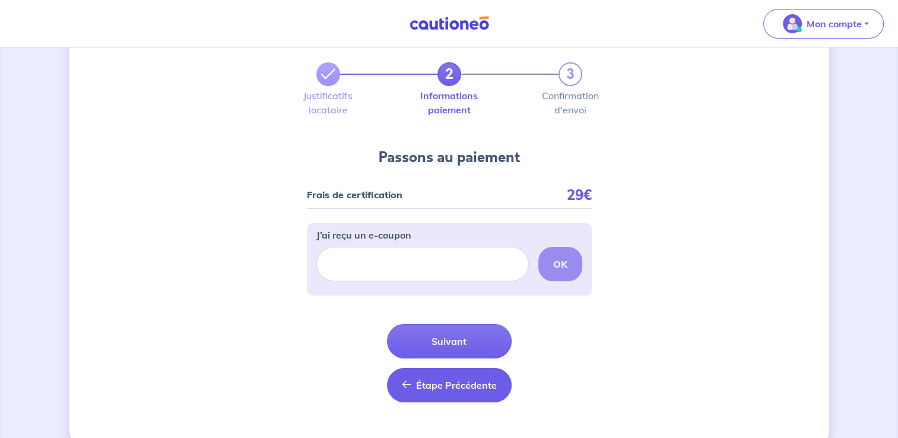
scroll to position [58, 0]
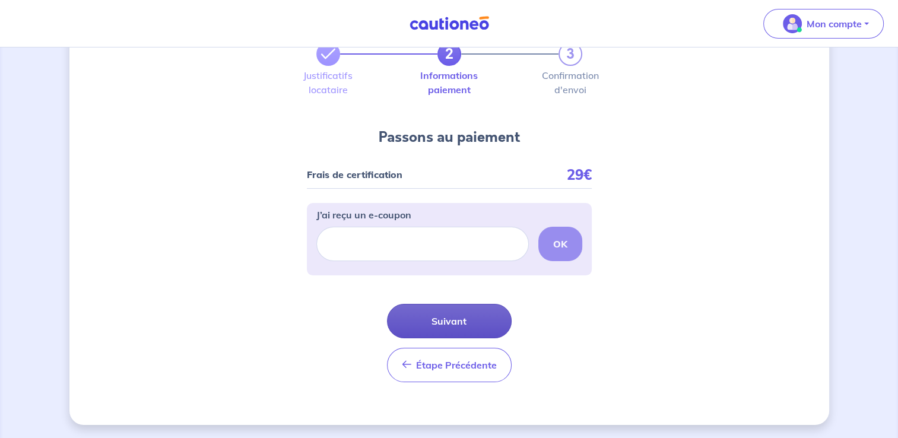
click at [459, 320] on button "Suivant" at bounding box center [449, 321] width 125 height 34
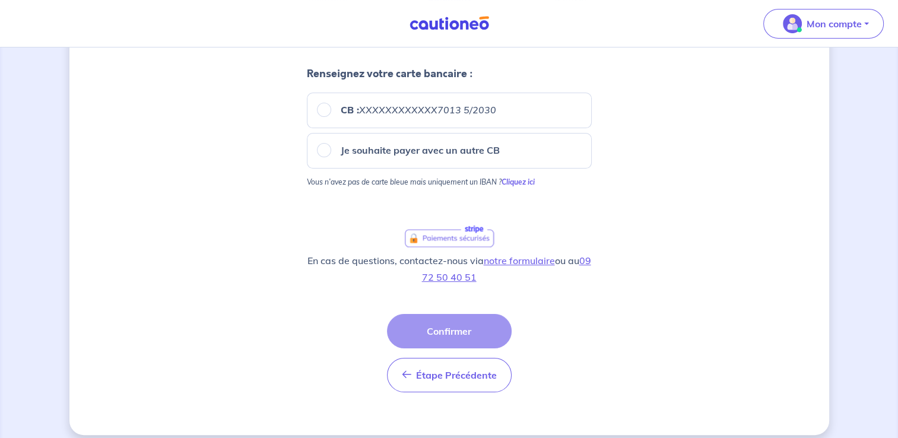
scroll to position [150, 0]
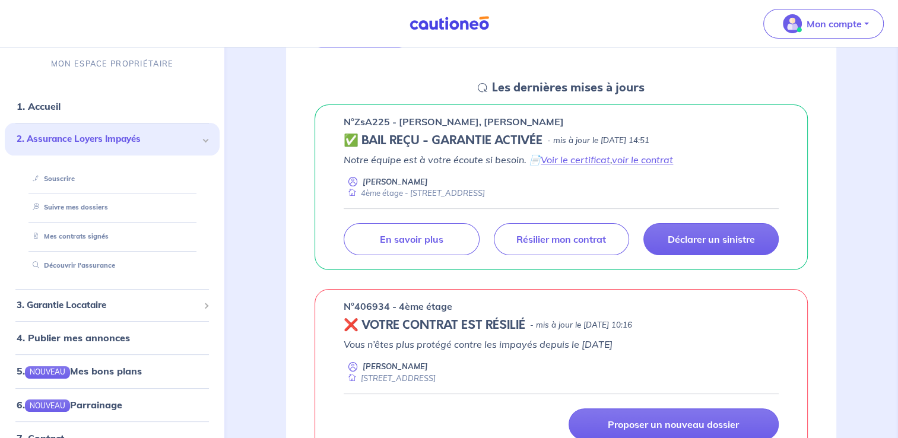
scroll to position [119, 0]
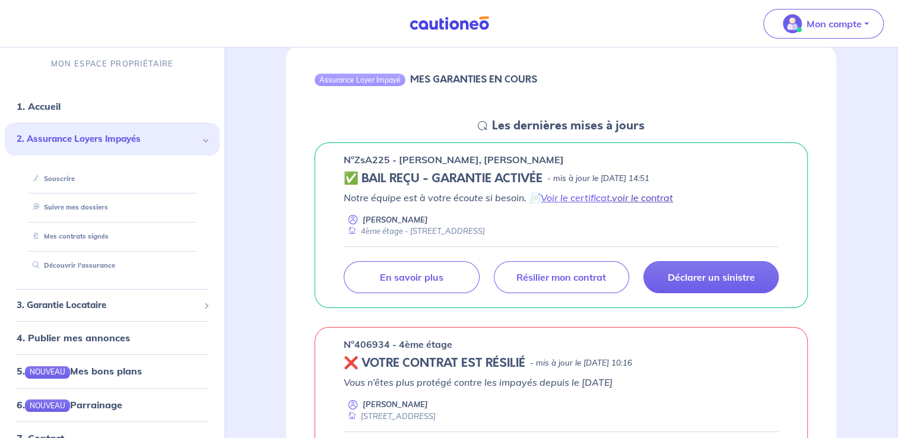
click at [651, 198] on link "voir le contrat" at bounding box center [642, 198] width 61 height 12
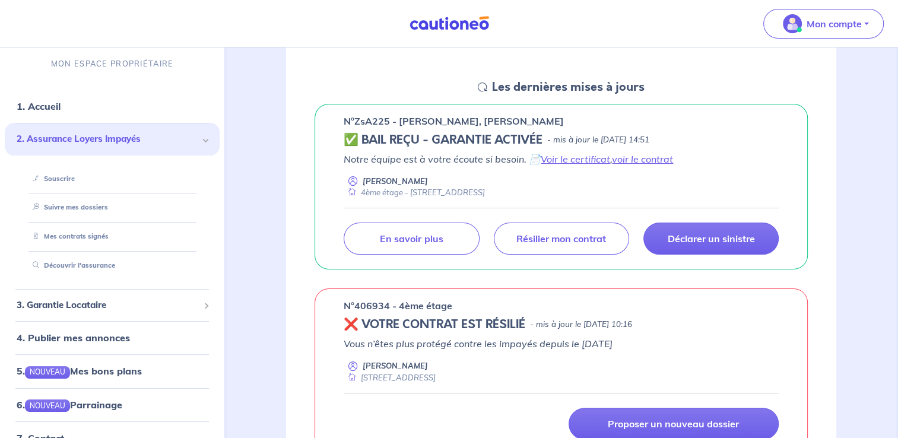
scroll to position [178, 0]
